Goal: Communication & Community: Answer question/provide support

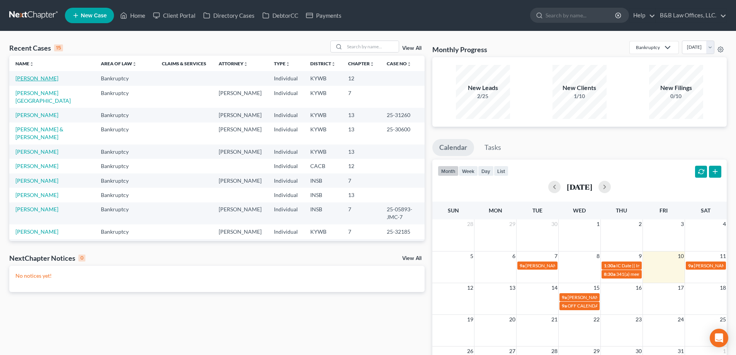
click at [43, 80] on link "[PERSON_NAME]" at bounding box center [36, 78] width 43 height 7
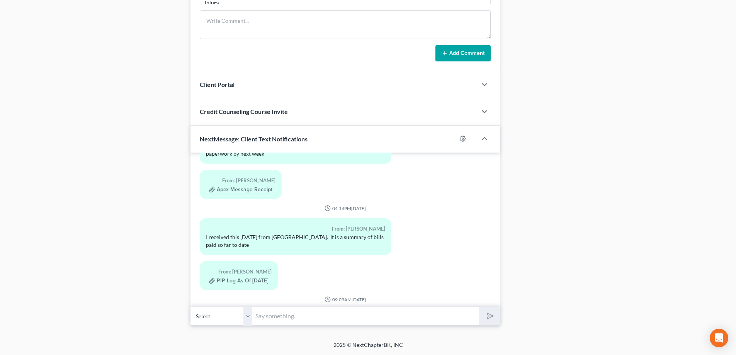
scroll to position [5787, 0]
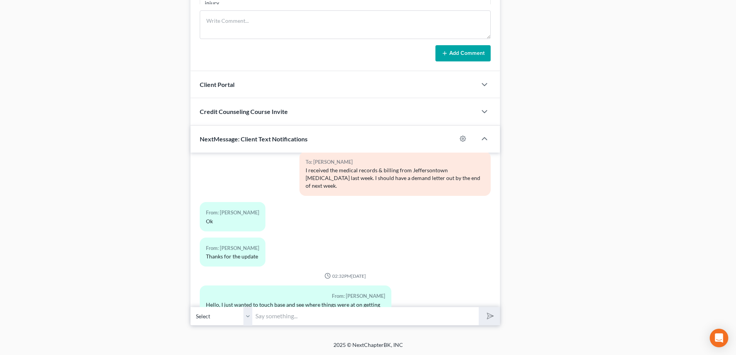
click at [280, 319] on input "text" at bounding box center [365, 316] width 226 height 19
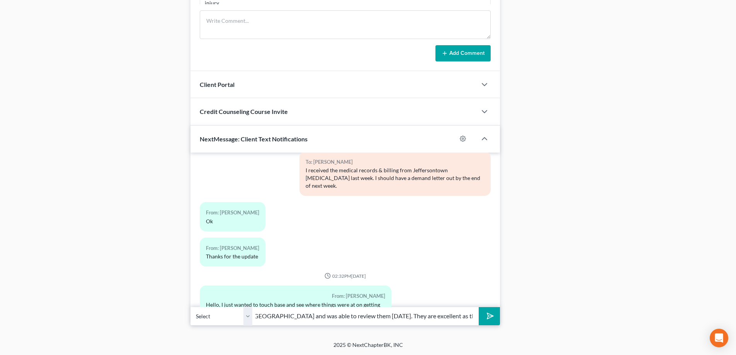
scroll to position [0, 216]
drag, startPoint x: 355, startPoint y: 315, endPoint x: 477, endPoint y: 322, distance: 122.3
click at [477, 322] on input "Good afternoon [PERSON_NAME]. I recently received the medical records from [GEO…" at bounding box center [365, 316] width 226 height 19
type input "Good afternoon [PERSON_NAME]. I recently received the medical records from [GEO…"
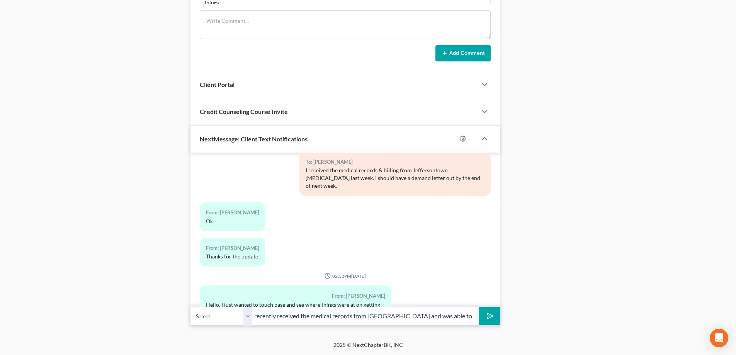
click at [489, 318] on icon "submit" at bounding box center [488, 316] width 11 height 11
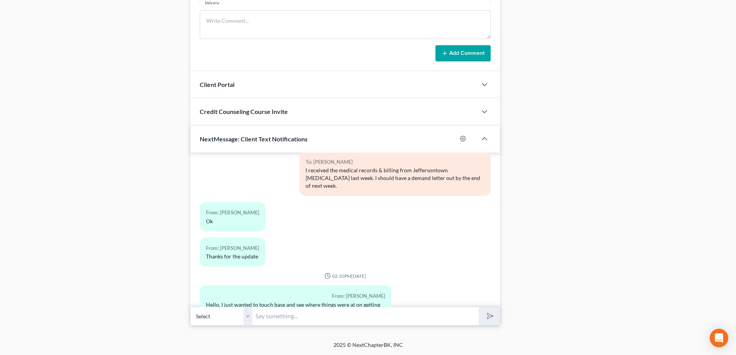
scroll to position [5843, 0]
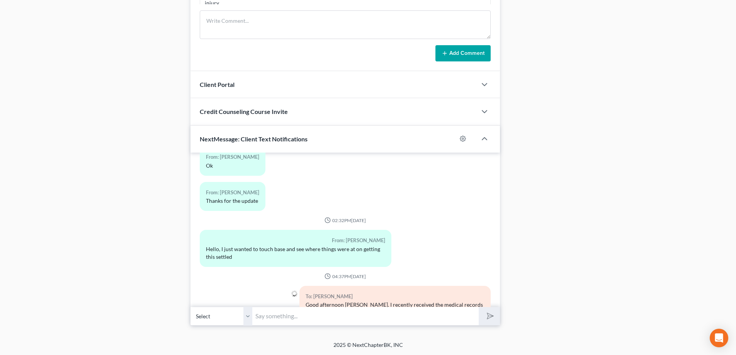
click at [270, 316] on input "text" at bounding box center [365, 316] width 226 height 19
paste input "They are excellent as they show you did not"
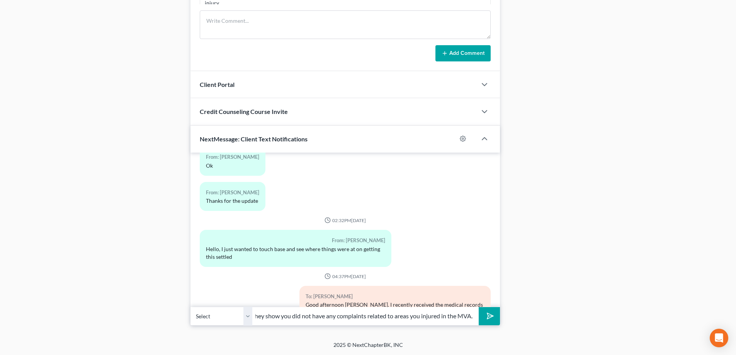
scroll to position [0, 62]
type input "They are excellent as they show you did not have any complaints related to area…"
click at [479, 307] on button "submit" at bounding box center [489, 316] width 21 height 18
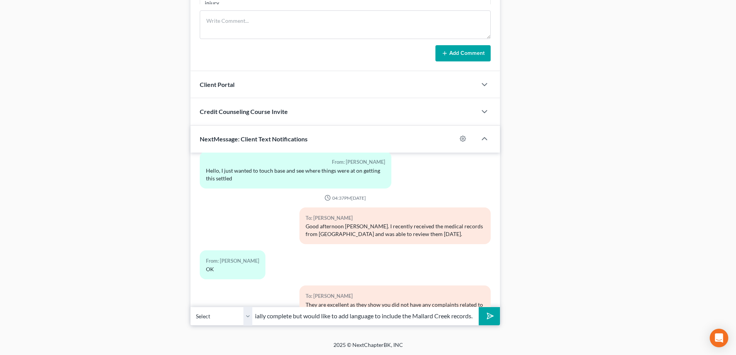
scroll to position [0, 78]
type input "I have the demand substantially complete but would like to add language to incl…"
click at [479, 307] on button "submit" at bounding box center [489, 316] width 21 height 18
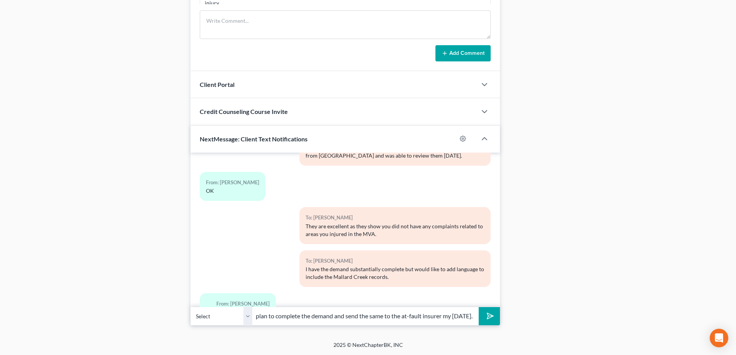
scroll to position [0, 76]
type input "I have a busy weekend but plan to complete the demand and send the same to the …"
click at [479, 307] on button "submit" at bounding box center [489, 316] width 21 height 18
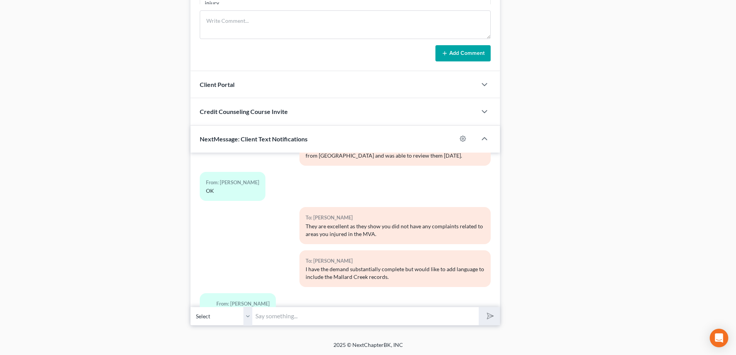
scroll to position [6043, 0]
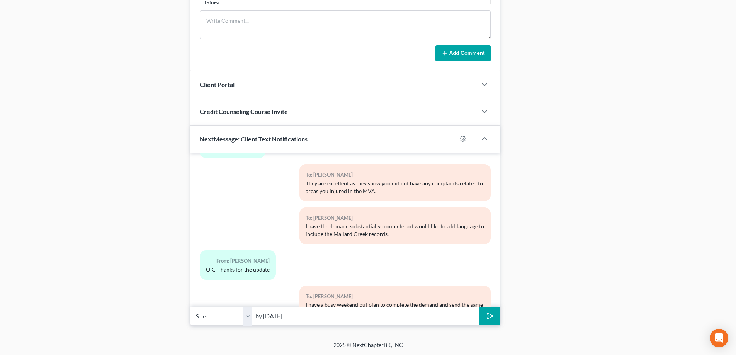
type input "by [DATE].."
click at [479, 307] on button "submit" at bounding box center [489, 316] width 21 height 18
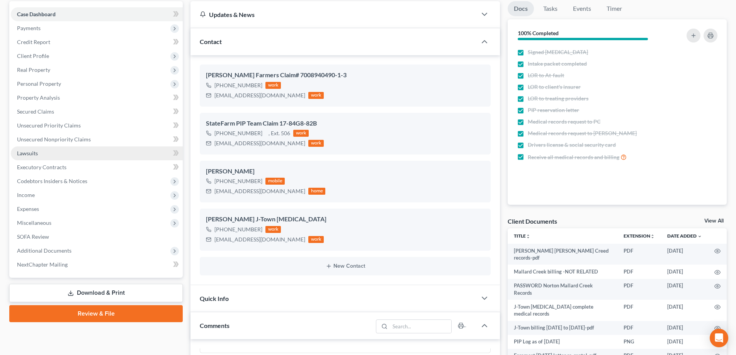
scroll to position [0, 0]
